Goal: Information Seeking & Learning: Compare options

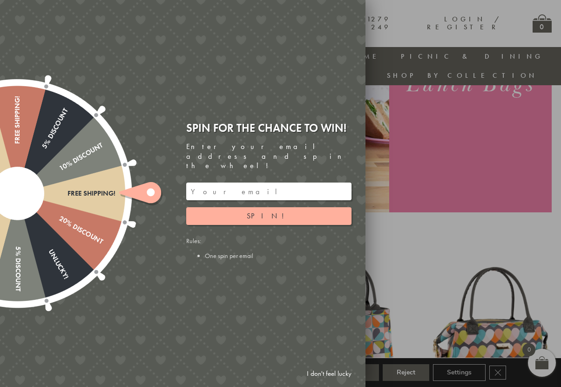
click at [327, 372] on link "I don't feel lucky" at bounding box center [329, 373] width 54 height 17
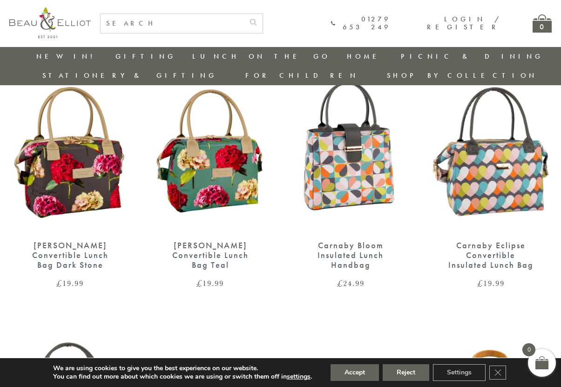
scroll to position [358, 0]
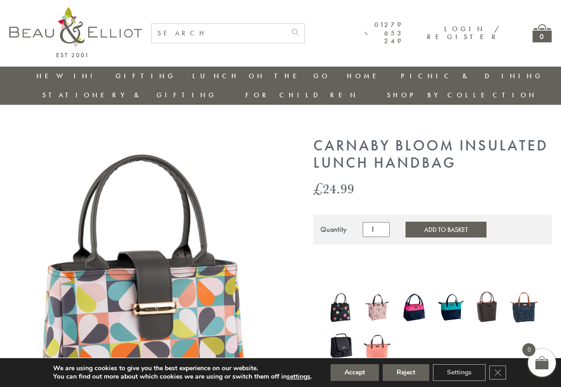
click at [417, 297] on img at bounding box center [413, 306] width 27 height 35
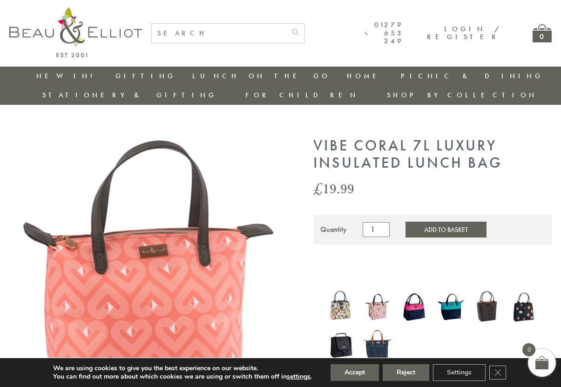
click at [375, 327] on img at bounding box center [376, 345] width 27 height 36
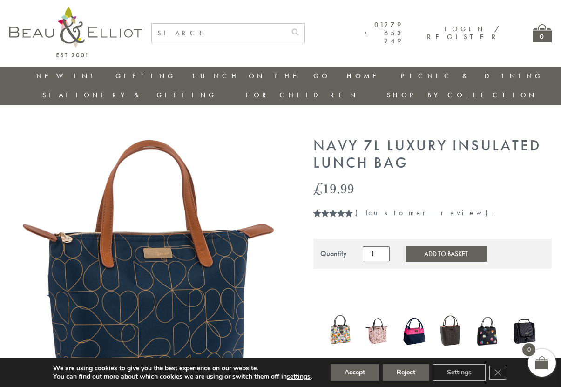
click at [338, 313] on img at bounding box center [340, 330] width 27 height 35
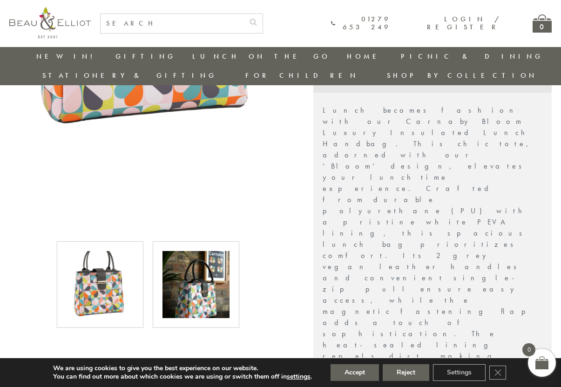
scroll to position [307, 0]
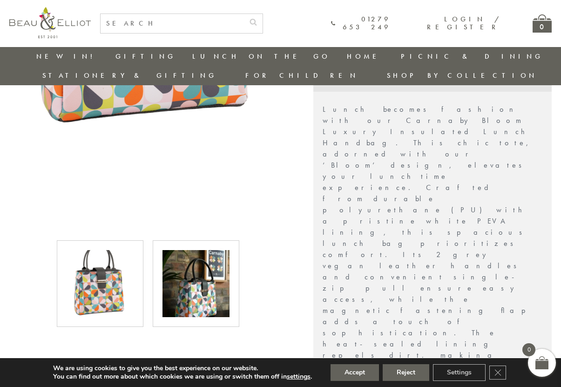
click at [205, 275] on img at bounding box center [195, 283] width 67 height 67
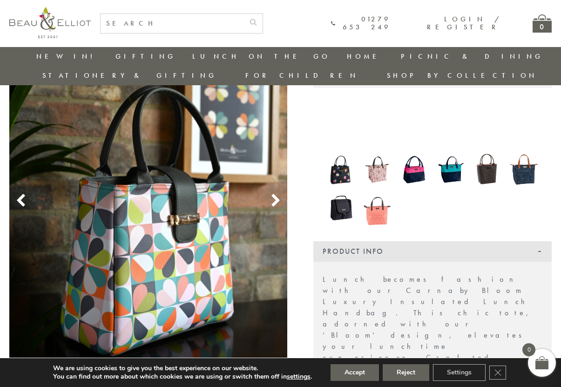
scroll to position [127, 0]
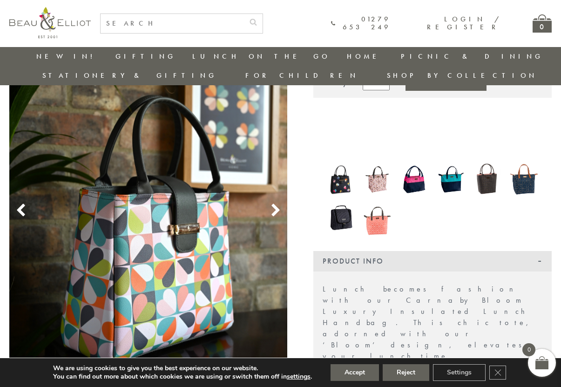
click at [275, 204] on use at bounding box center [275, 210] width 8 height 13
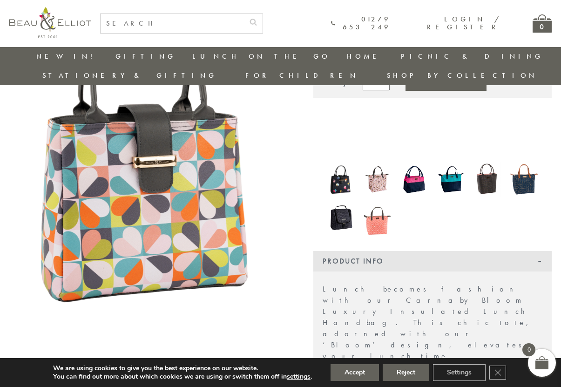
click at [275, 204] on use at bounding box center [275, 210] width 8 height 13
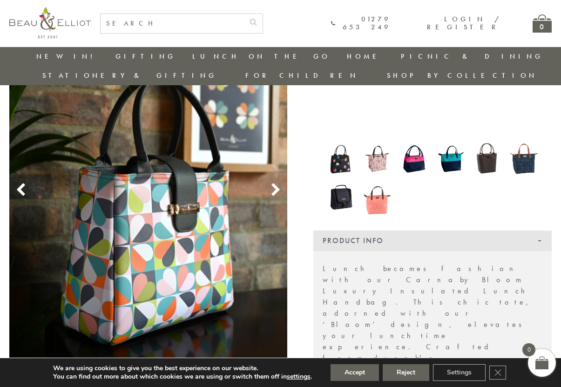
scroll to position [147, 0]
click at [344, 180] on img at bounding box center [340, 197] width 27 height 35
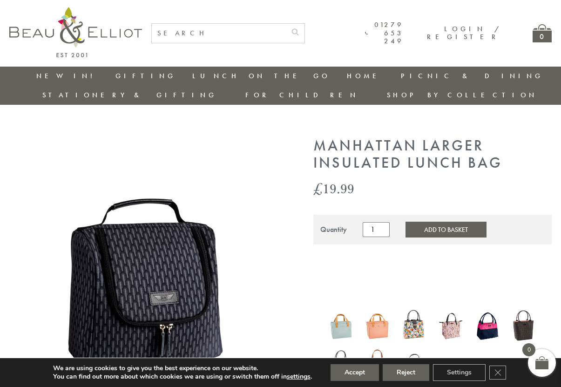
click at [378, 346] on img at bounding box center [376, 364] width 27 height 36
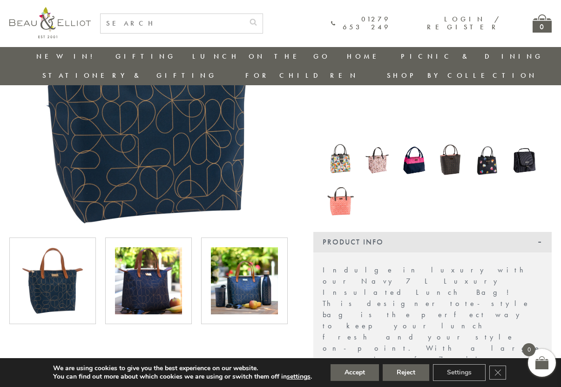
scroll to position [173, 0]
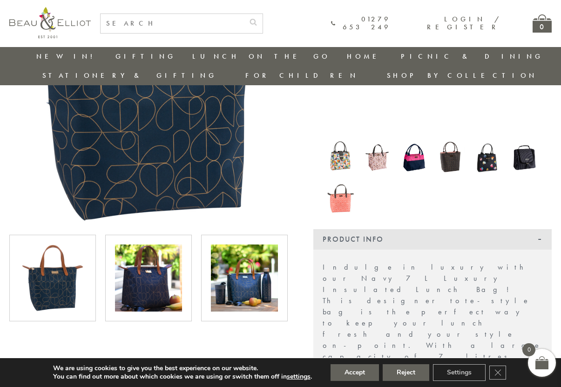
click at [251, 261] on img at bounding box center [244, 277] width 67 height 67
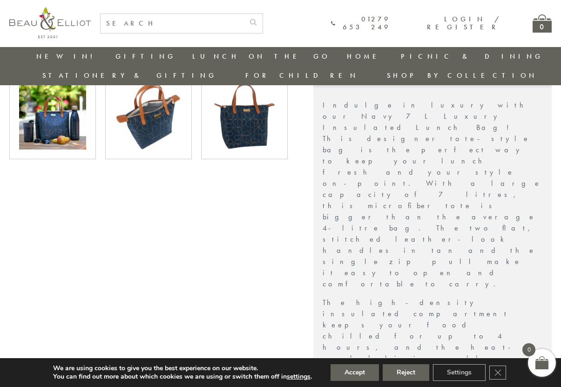
scroll to position [340, 0]
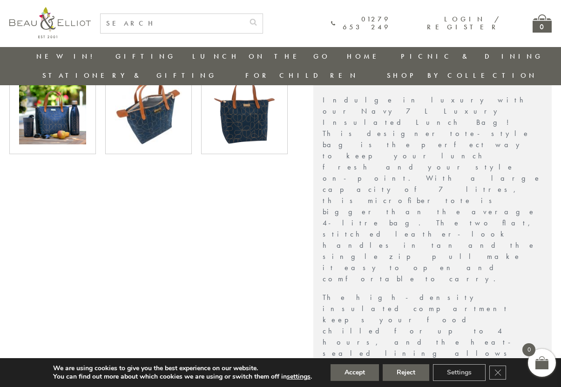
click at [254, 12] on div "01279 653 249 Login / Register 0" at bounding box center [280, 23] width 542 height 47
